Goal: Navigation & Orientation: Find specific page/section

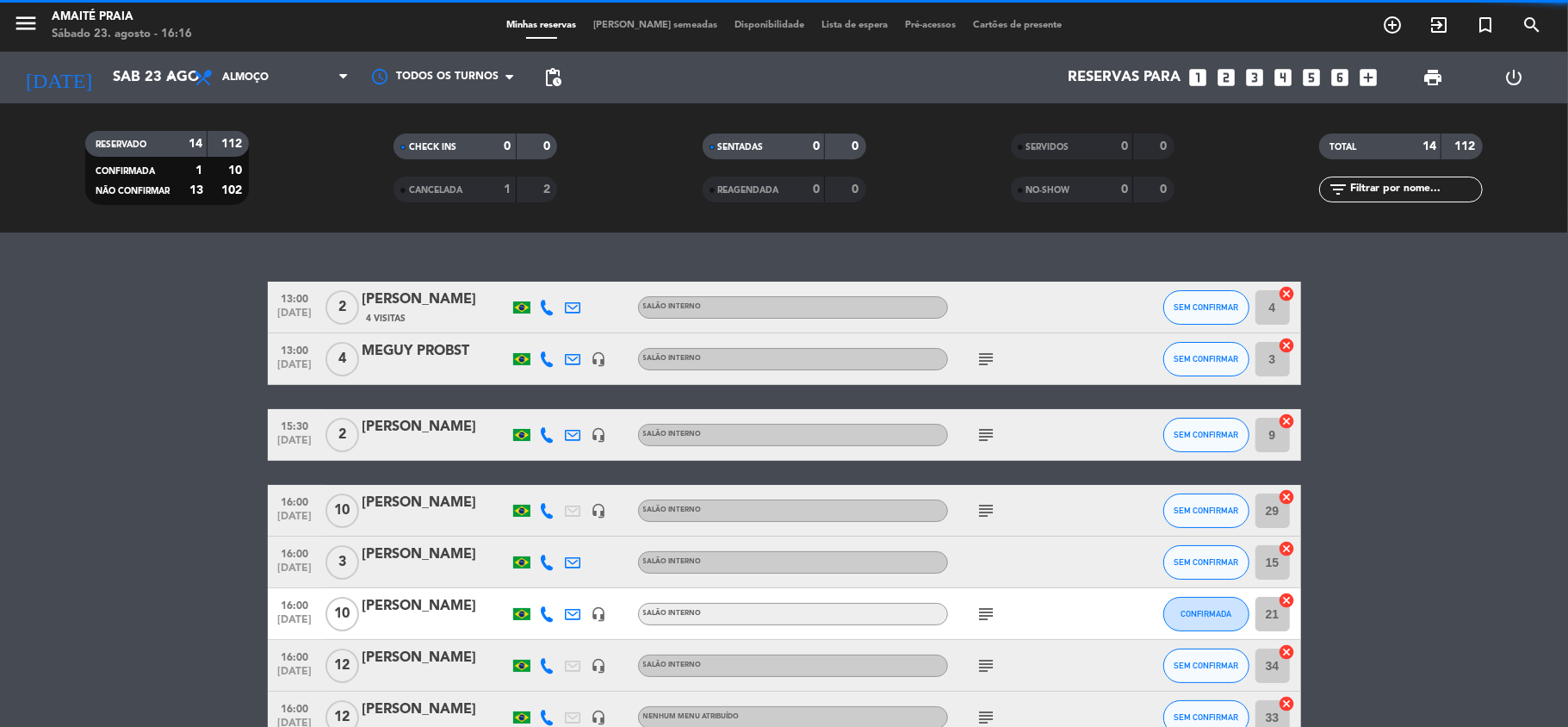
click at [621, 24] on span "[PERSON_NAME] semeadas" at bounding box center [655, 25] width 142 height 9
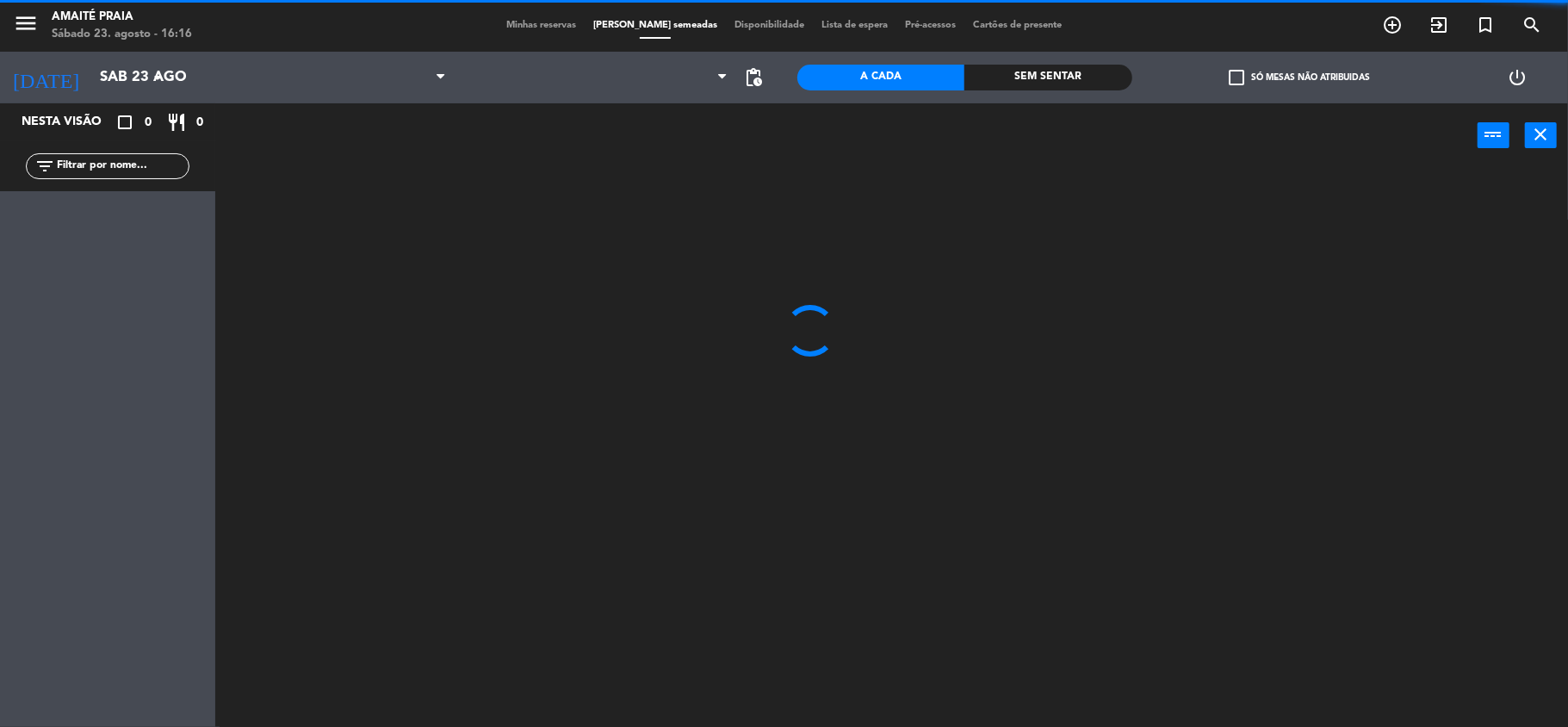
click at [645, 21] on span "[PERSON_NAME] semeadas" at bounding box center [655, 25] width 142 height 9
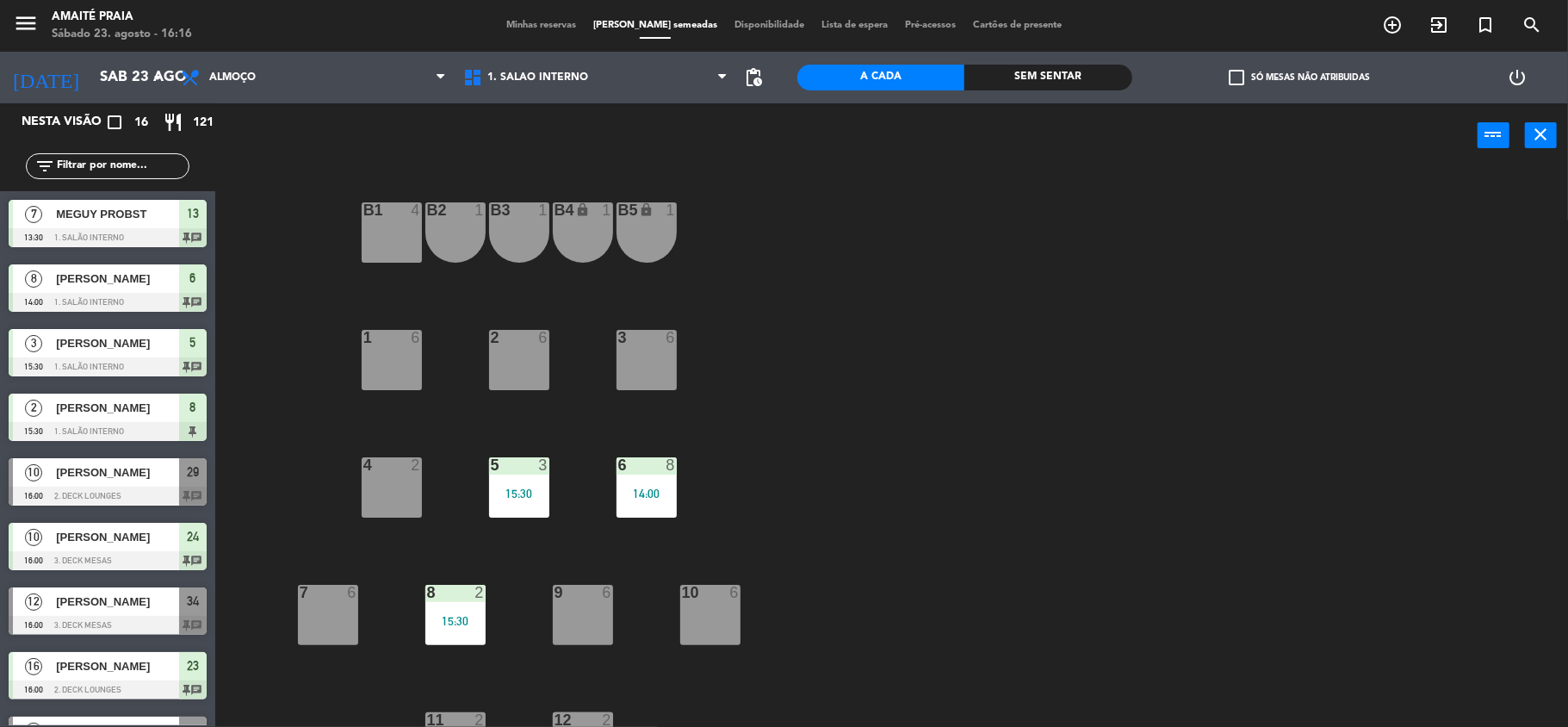
click at [813, 28] on span "Lista de espera" at bounding box center [854, 25] width 84 height 9
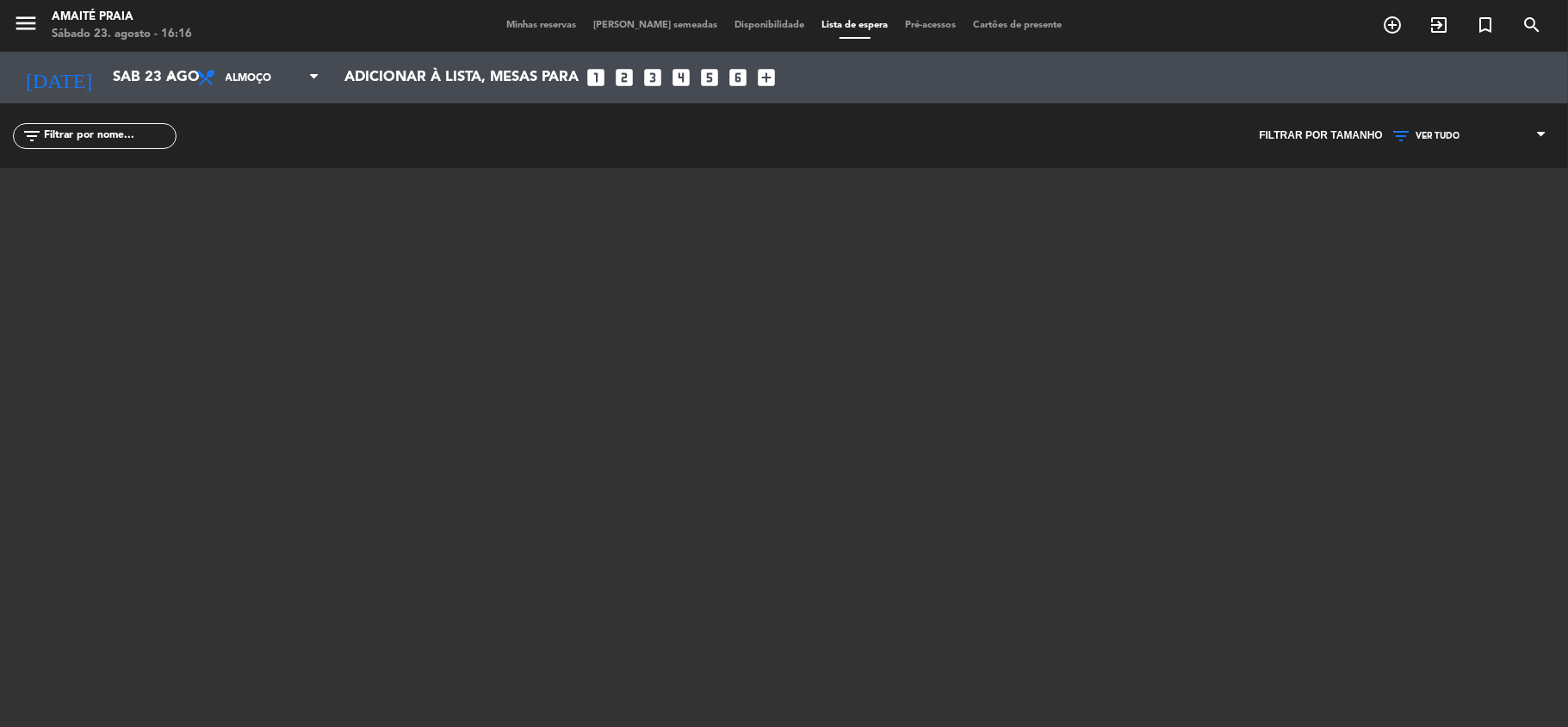
click at [647, 12] on div "menu Amaité Praia Sábado 23. agosto - 16:16 Minhas reservas Mesas semeadas Disp…" at bounding box center [784, 26] width 1568 height 52
click at [645, 38] on div "menu Amaité Praia Sábado 23. agosto - 16:16 Minhas reservas Mesas semeadas Disp…" at bounding box center [784, 26] width 1568 height 52
click at [645, 24] on span "[PERSON_NAME] semeadas" at bounding box center [655, 25] width 142 height 9
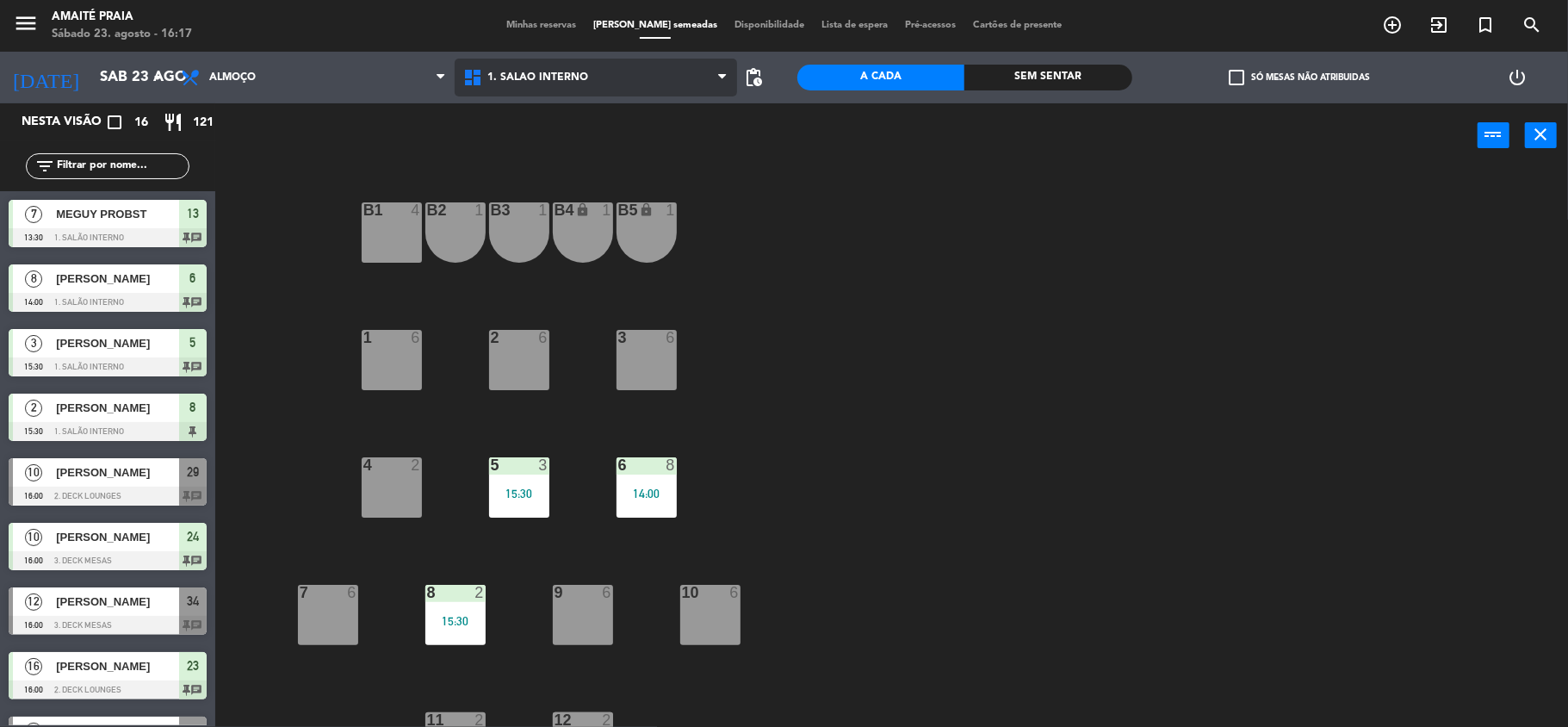
click at [551, 92] on span "1. Salão Interno" at bounding box center [595, 78] width 282 height 38
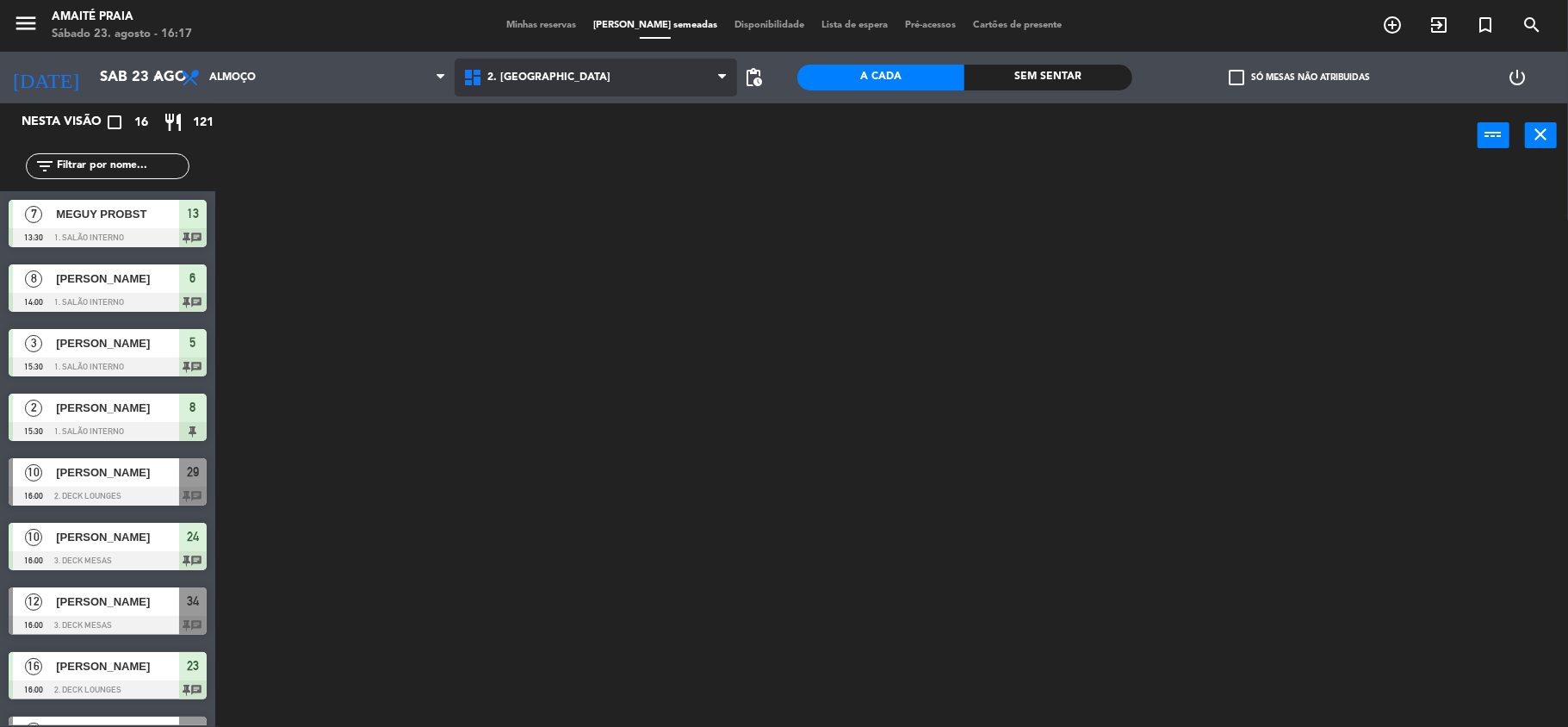
click at [576, 157] on ng-component "menu Amaité Praia Sábado 23. agosto - 16:17 Minhas reservas Mesas semeadas Disp…" at bounding box center [784, 365] width 1568 height 730
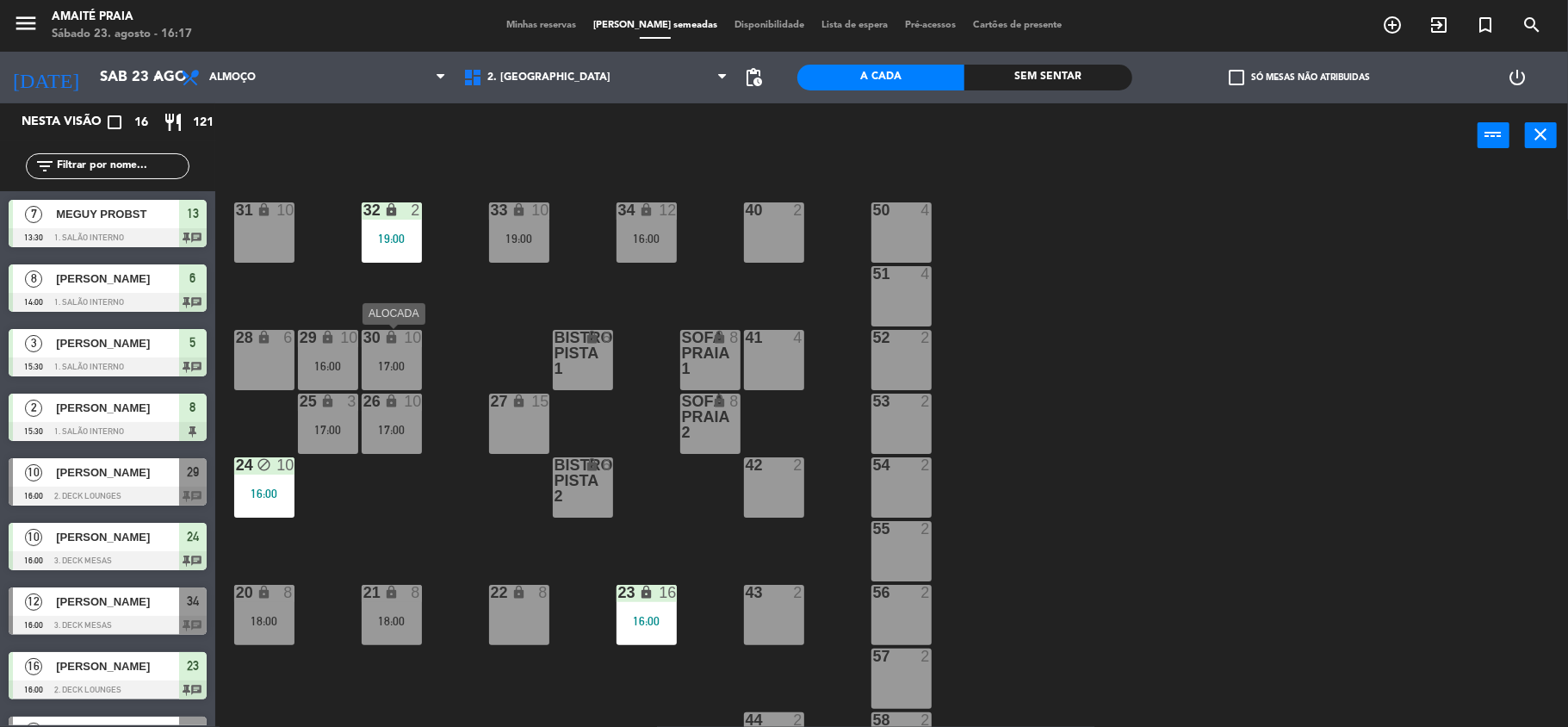
click at [396, 377] on div "30 lock 10 17:00" at bounding box center [392, 360] width 60 height 60
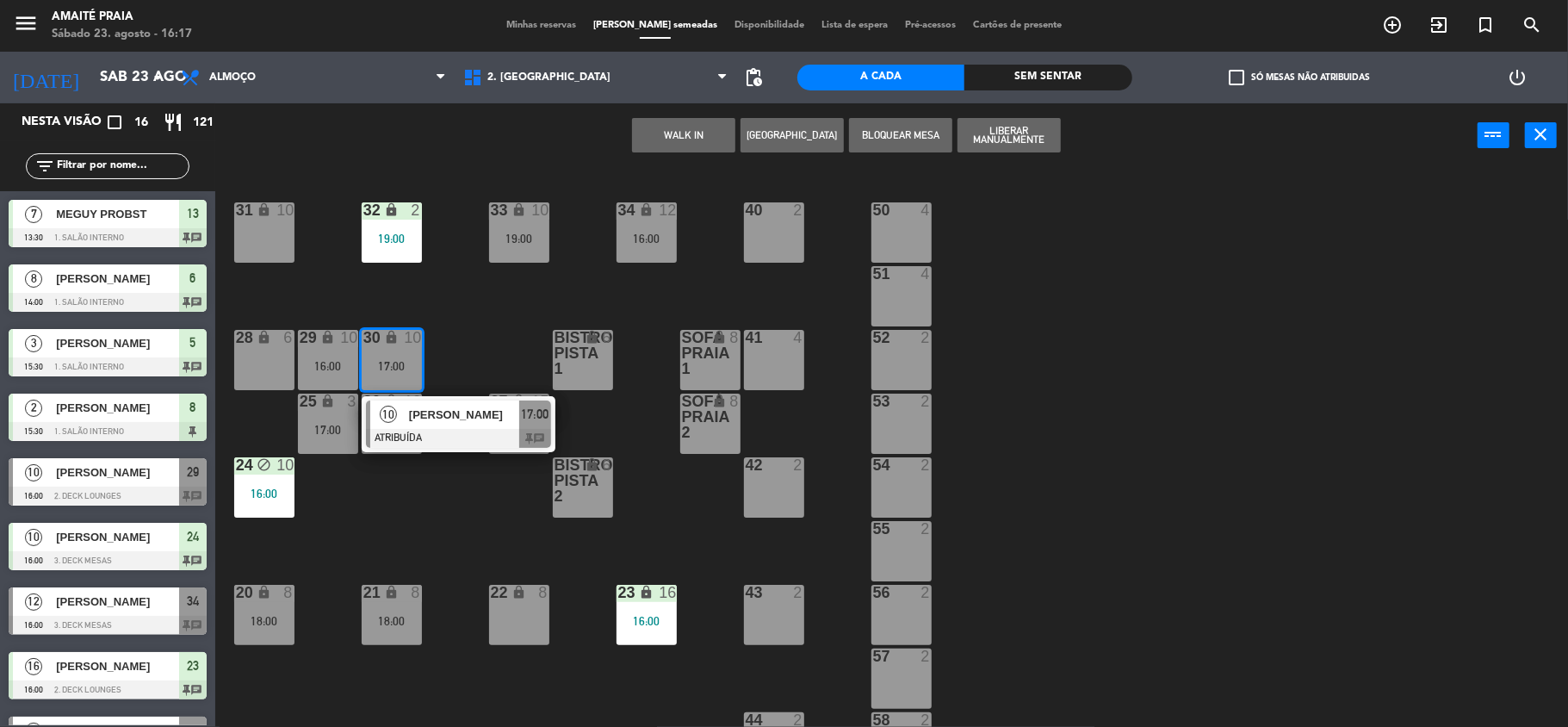
click at [413, 490] on div "33 lock 10 19:00 40 2 31 lock 10 32 lock 2 19:00 34 lock 12 16:00 50 4 51 4 30 …" at bounding box center [898, 451] width 1337 height 559
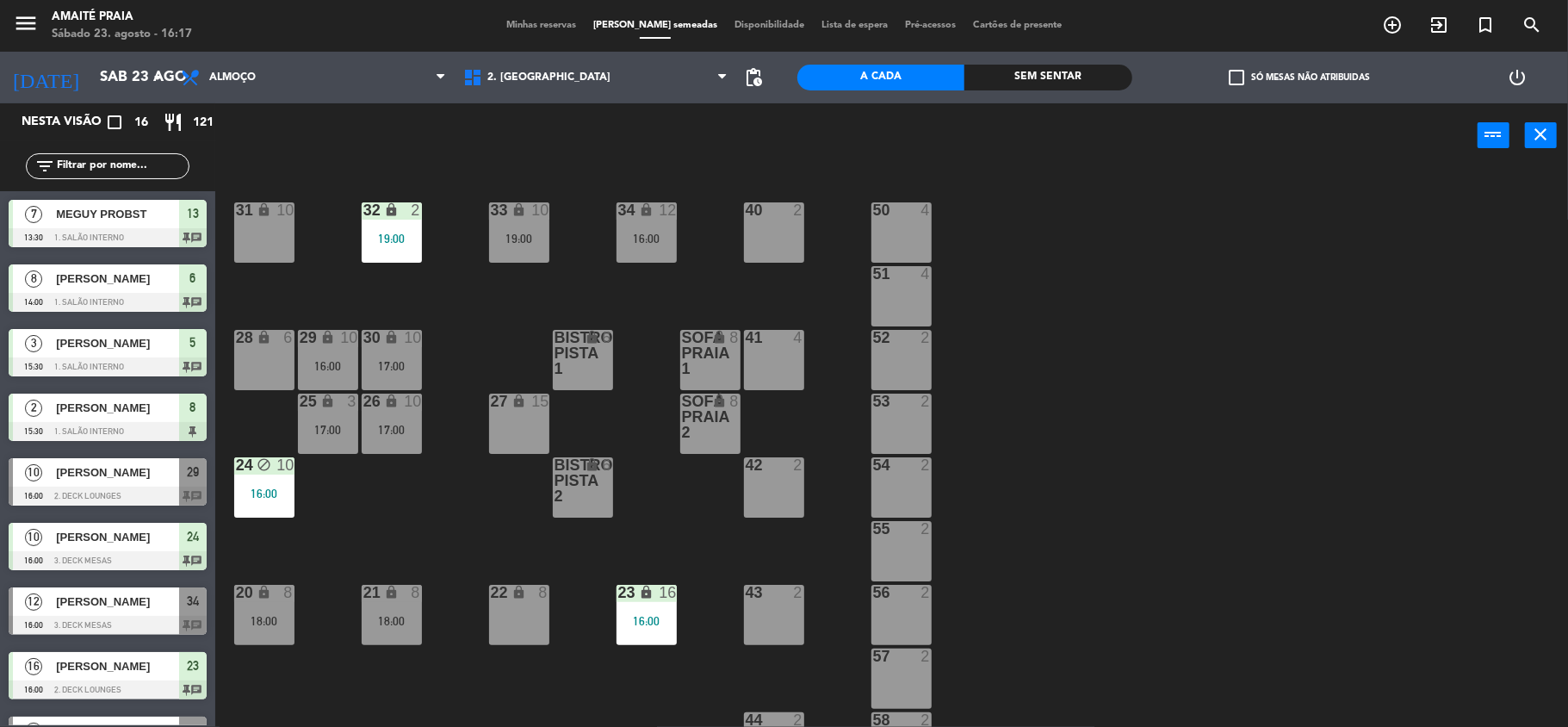
click at [405, 439] on div "26 lock 10 17:00" at bounding box center [392, 424] width 60 height 60
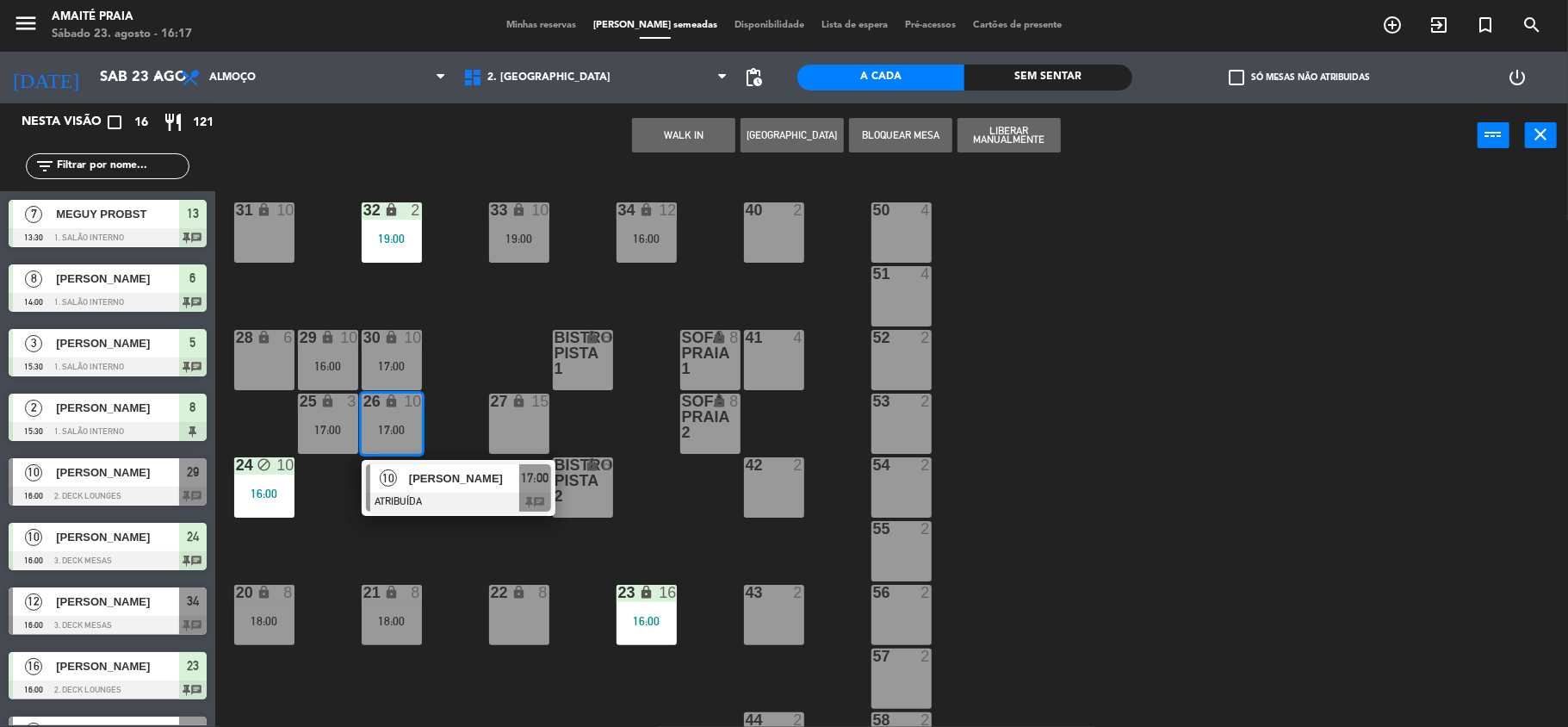
click at [375, 533] on div "33 lock 10 19:00 40 2 31 lock 10 32 lock 2 19:00 34 lock 12 16:00 50 4 51 4 30 …" at bounding box center [898, 451] width 1337 height 559
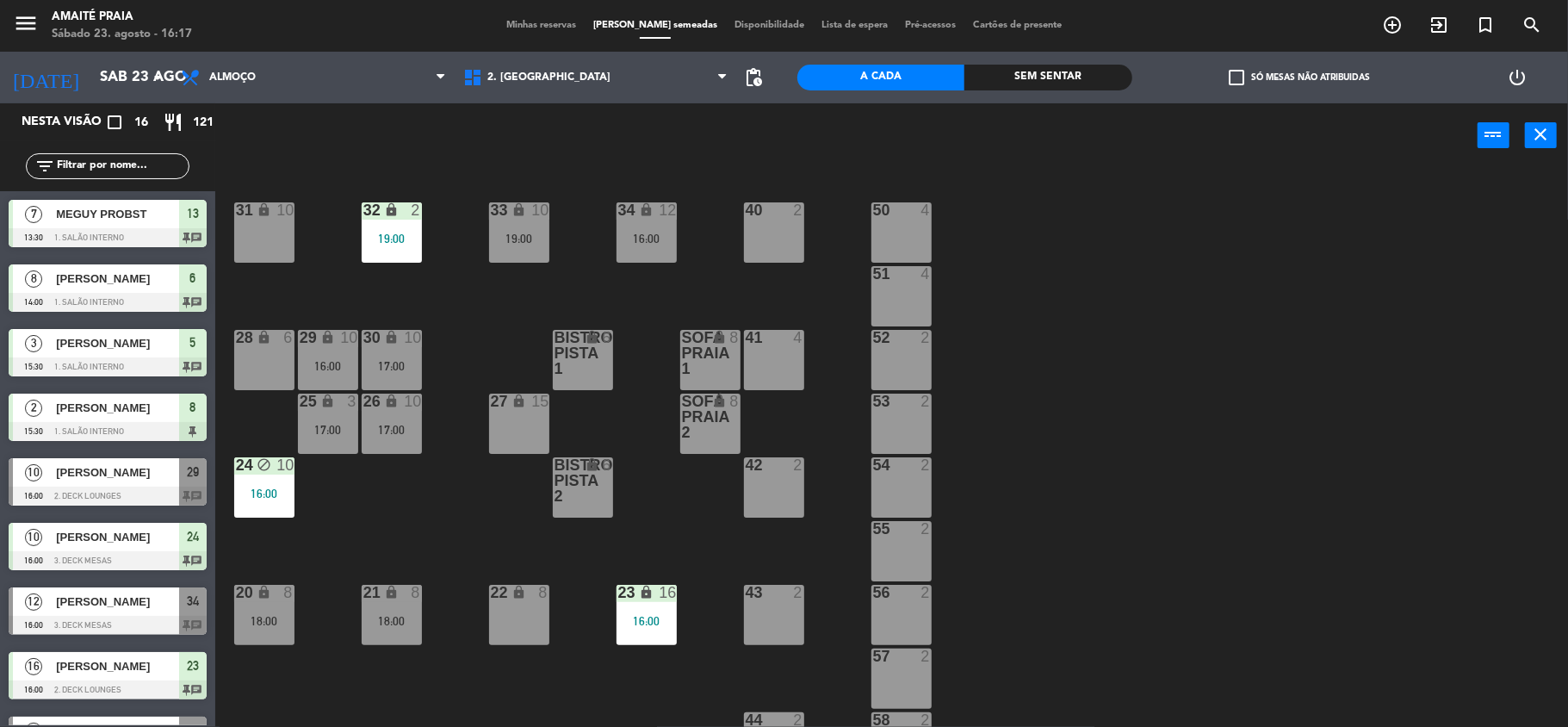
click at [315, 448] on div "25 lock 3 17:00" at bounding box center [328, 424] width 60 height 60
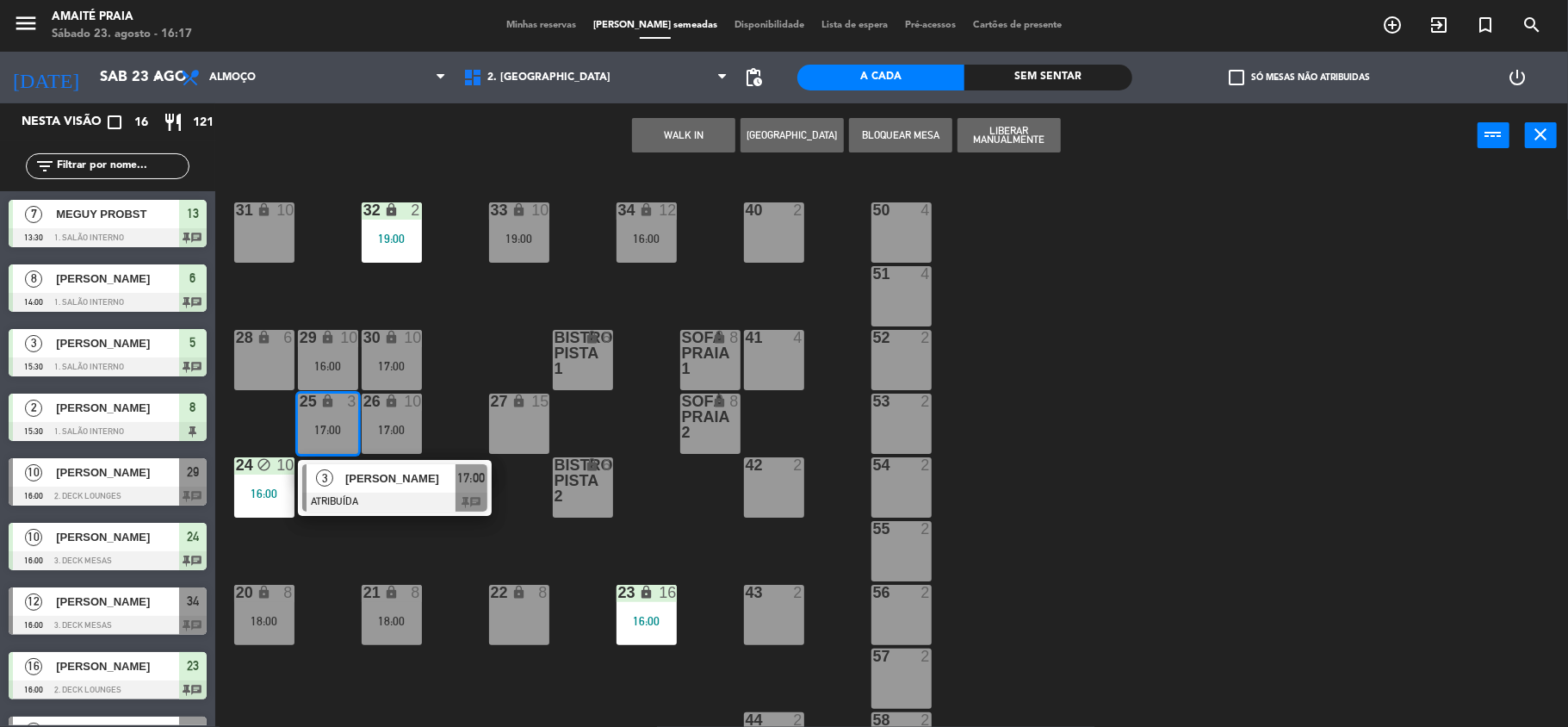
click at [332, 545] on div "33 lock 10 19:00 40 2 31 lock 10 32 lock 2 19:00 34 lock 12 16:00 50 4 51 4 30 …" at bounding box center [898, 451] width 1337 height 559
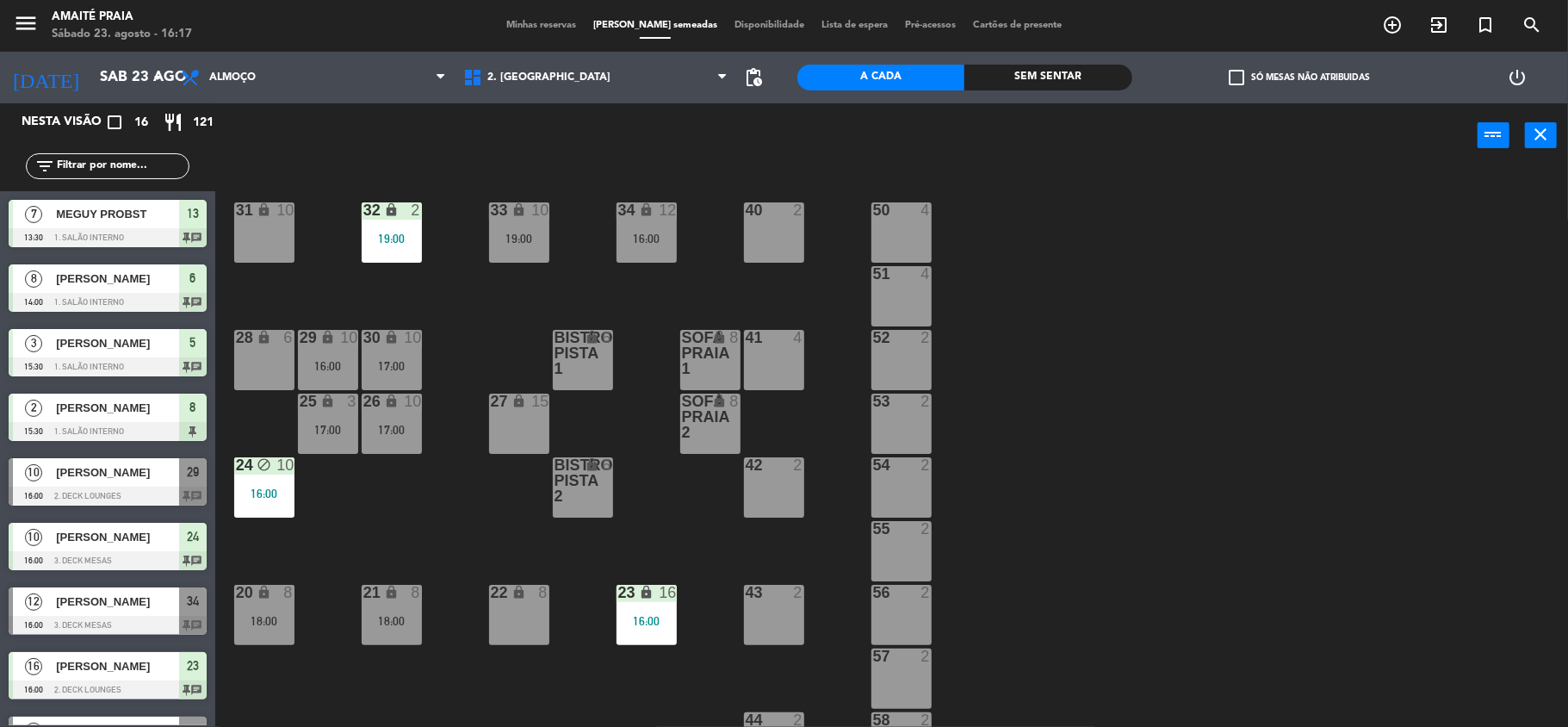
click at [329, 357] on div "29 lock 10 16:00" at bounding box center [328, 360] width 60 height 60
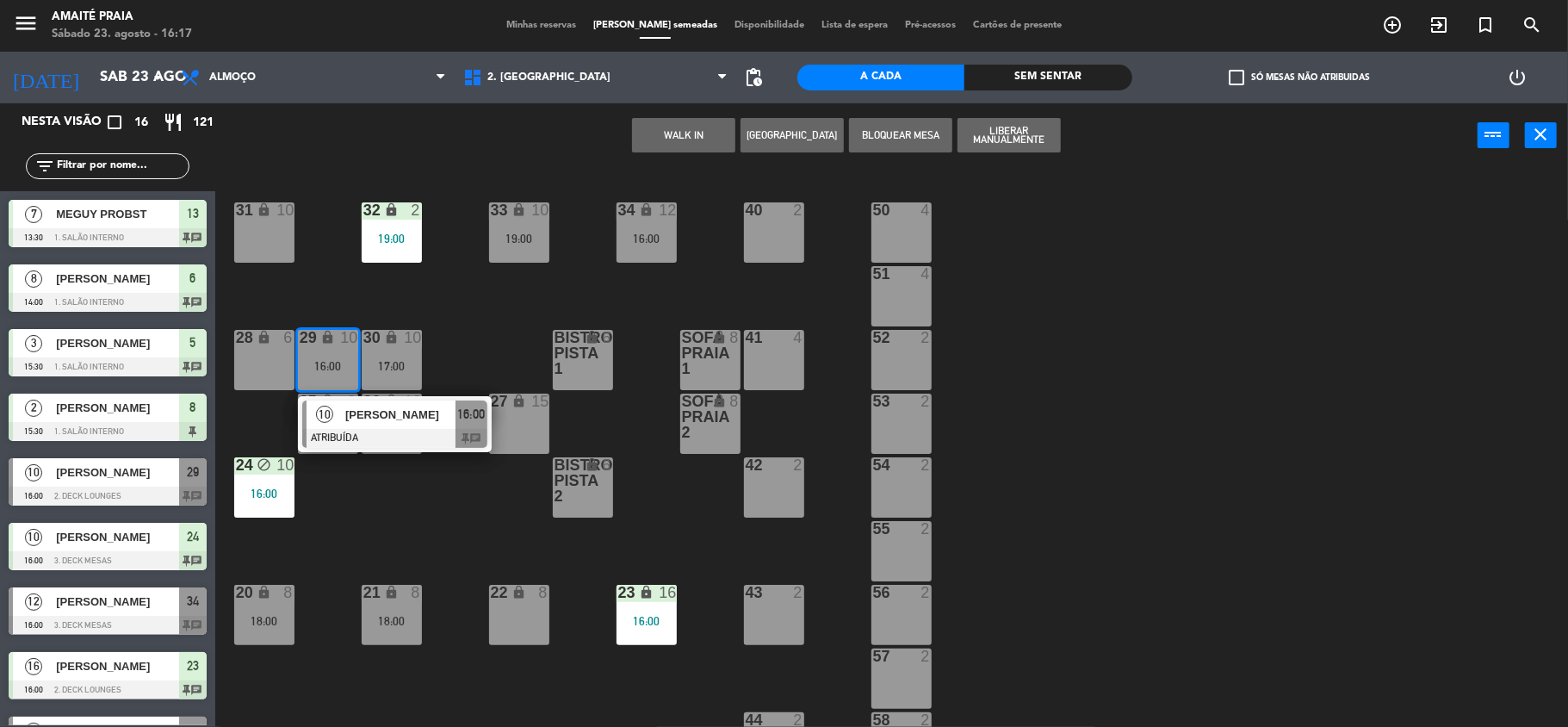
click at [511, 321] on div "33 lock 10 19:00 40 2 31 lock 10 32 lock 2 19:00 34 lock 12 16:00 50 4 51 4 30 …" at bounding box center [898, 451] width 1337 height 559
